Goal: Information Seeking & Learning: Find specific fact

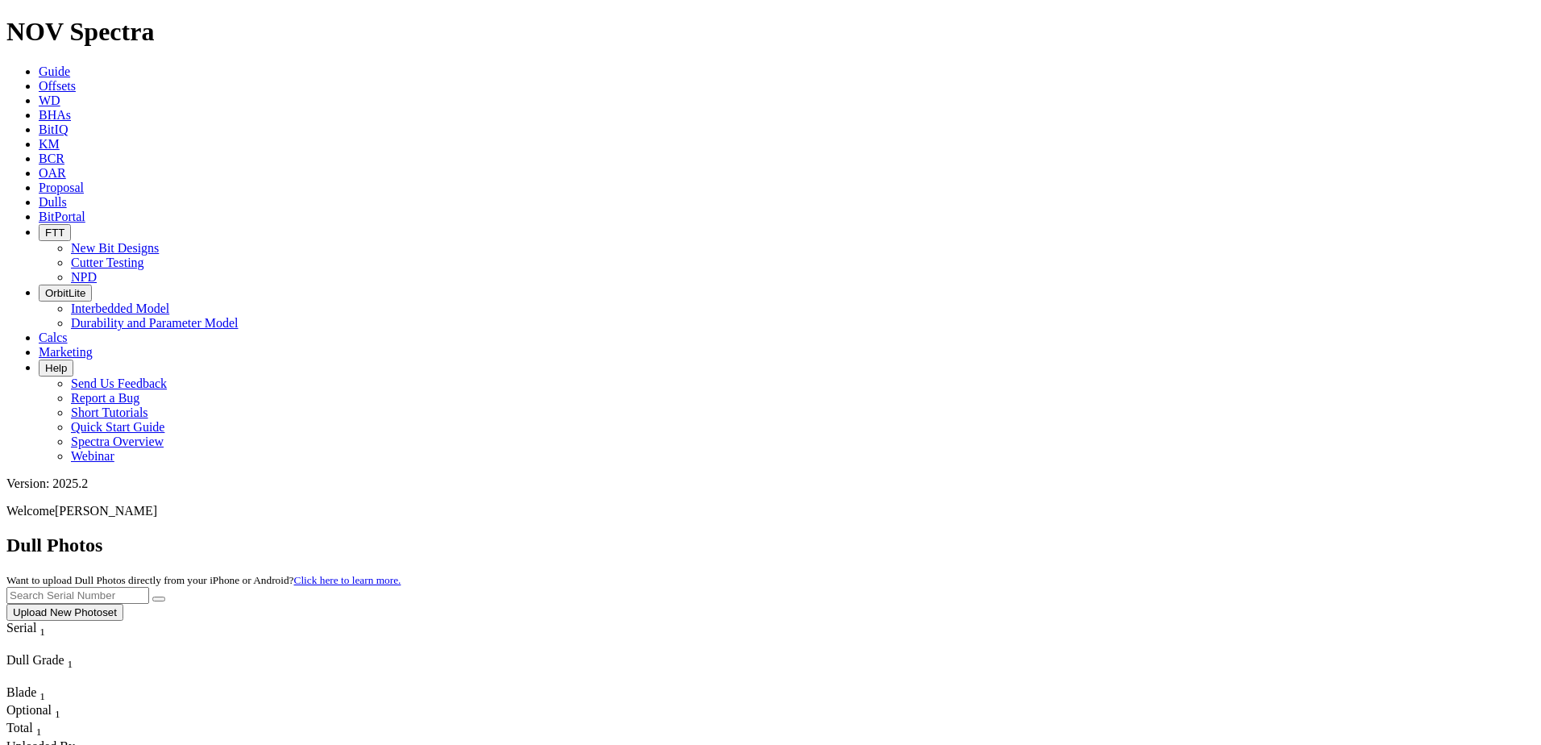
click at [149, 587] on input "text" at bounding box center [77, 595] width 143 height 17
paste input "A321941"
type input "A321941"
click at [165, 596] on button "submit" at bounding box center [158, 598] width 13 height 5
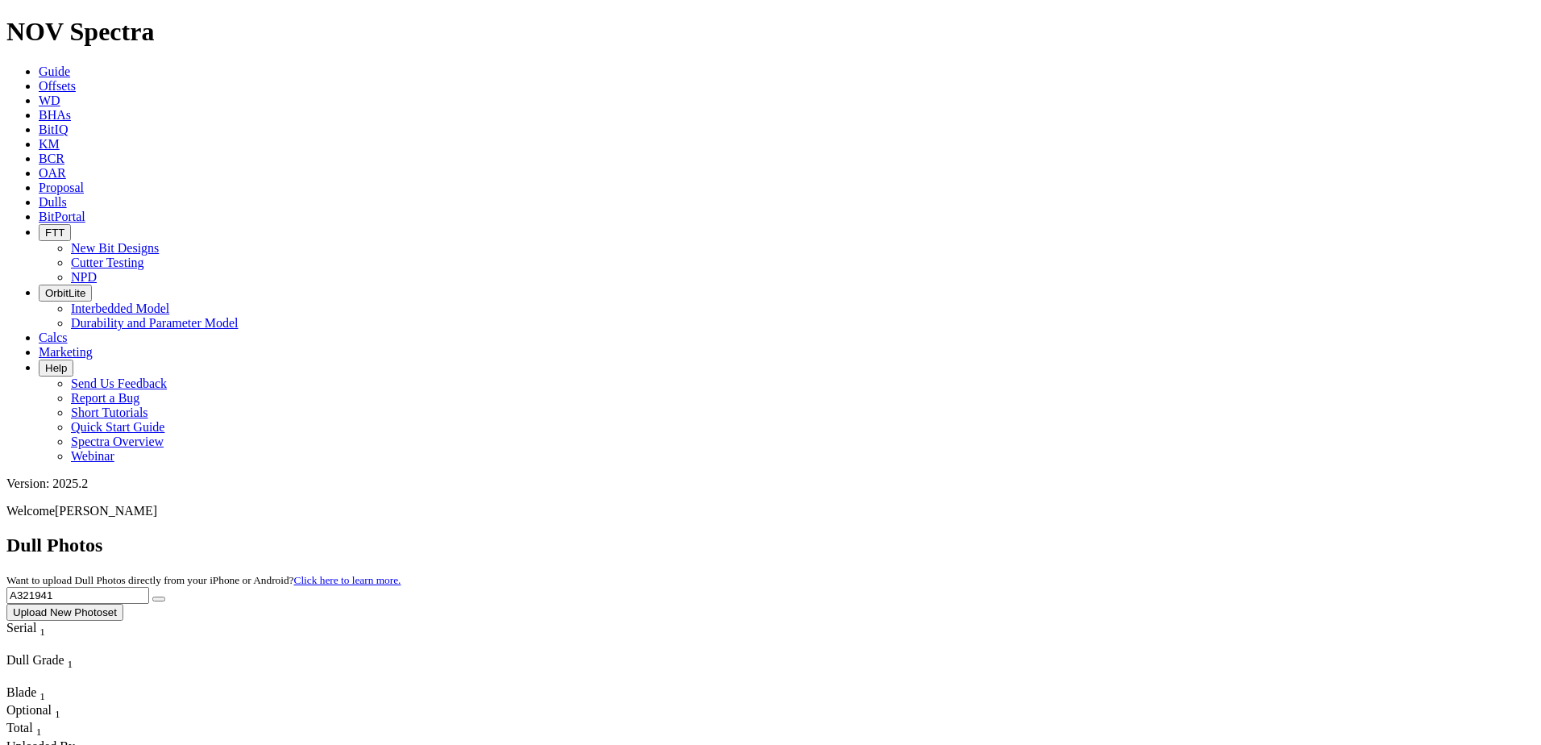
click at [76, 79] on span "Offsets" at bounding box center [57, 86] width 37 height 14
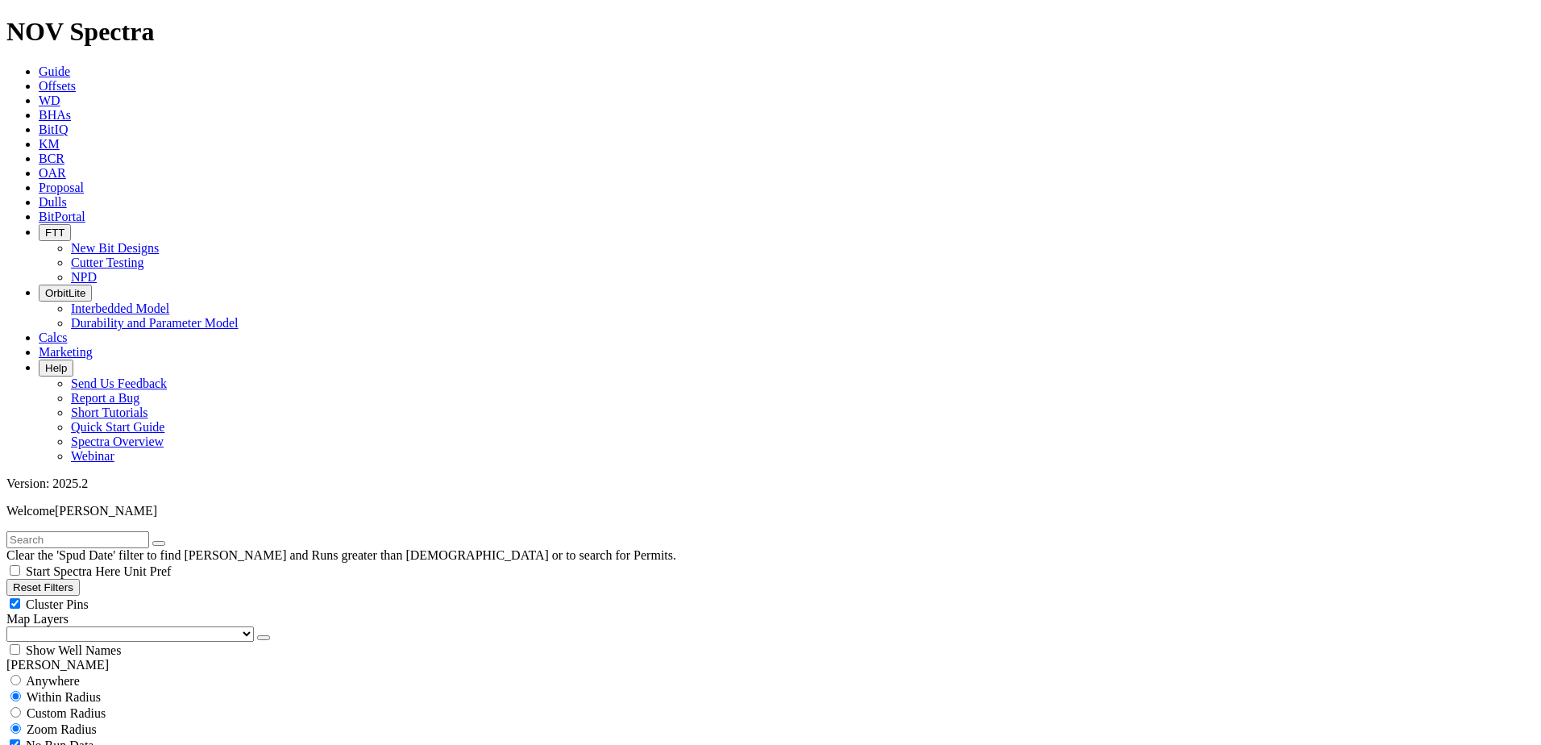
click at [117, 531] on input "text" at bounding box center [77, 539] width 143 height 17
paste input "A321941"
type input "A321941"
click at [175, 543] on icon "submit" at bounding box center [175, 543] width 0 height 0
click at [64, 579] on button "Reset Filters" at bounding box center [42, 587] width 73 height 17
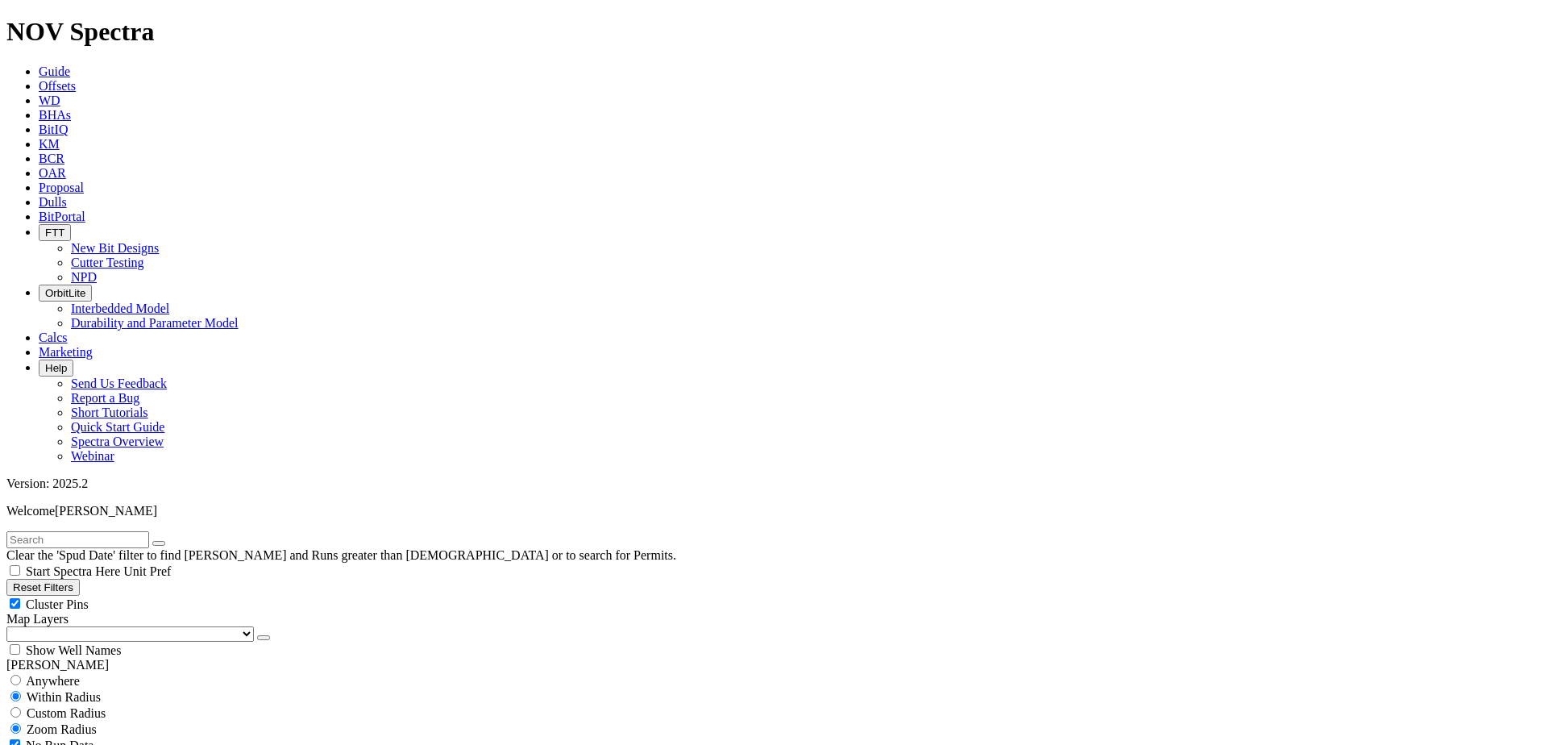
click at [149, 531] on input "text" at bounding box center [77, 539] width 143 height 17
paste input "A321941"
type input "A321941"
click at [175, 543] on icon "submit" at bounding box center [175, 543] width 0 height 0
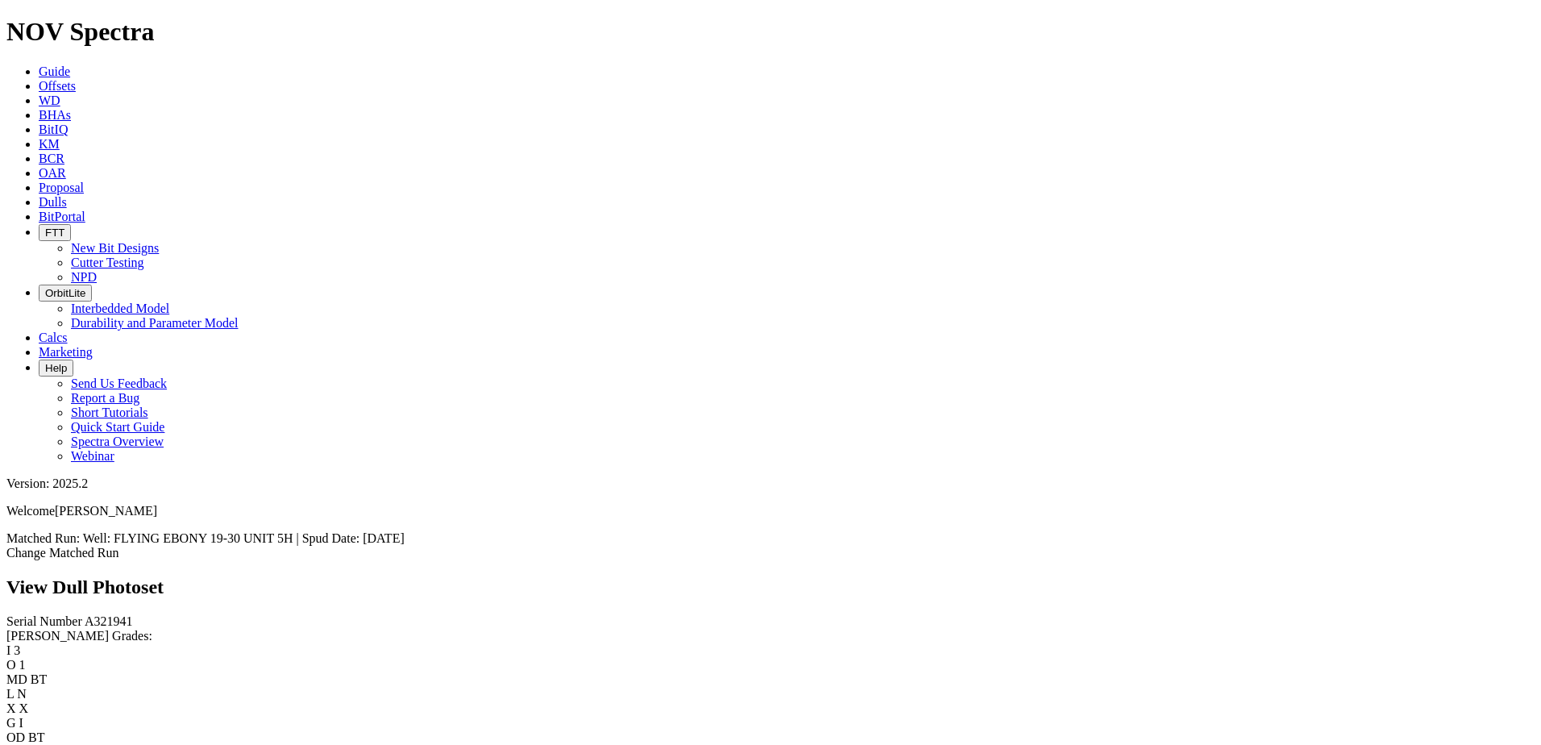
click at [85, 614] on span "A321941" at bounding box center [109, 621] width 48 height 14
copy span "A321941"
